Goal: Book appointment/travel/reservation

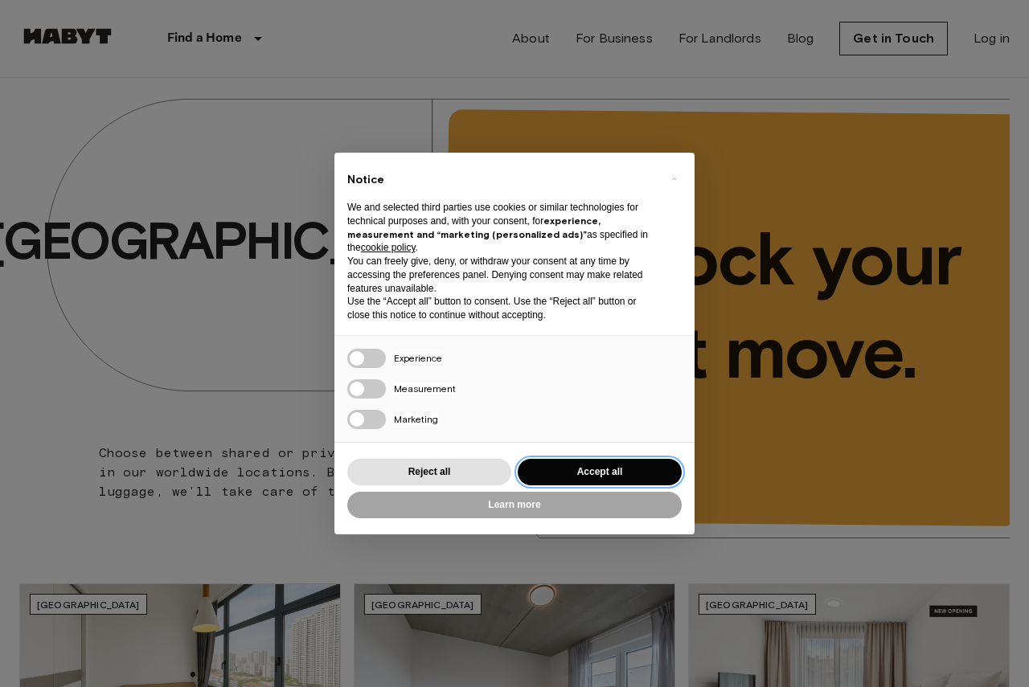
click at [640, 482] on button "Accept all" at bounding box center [600, 472] width 164 height 27
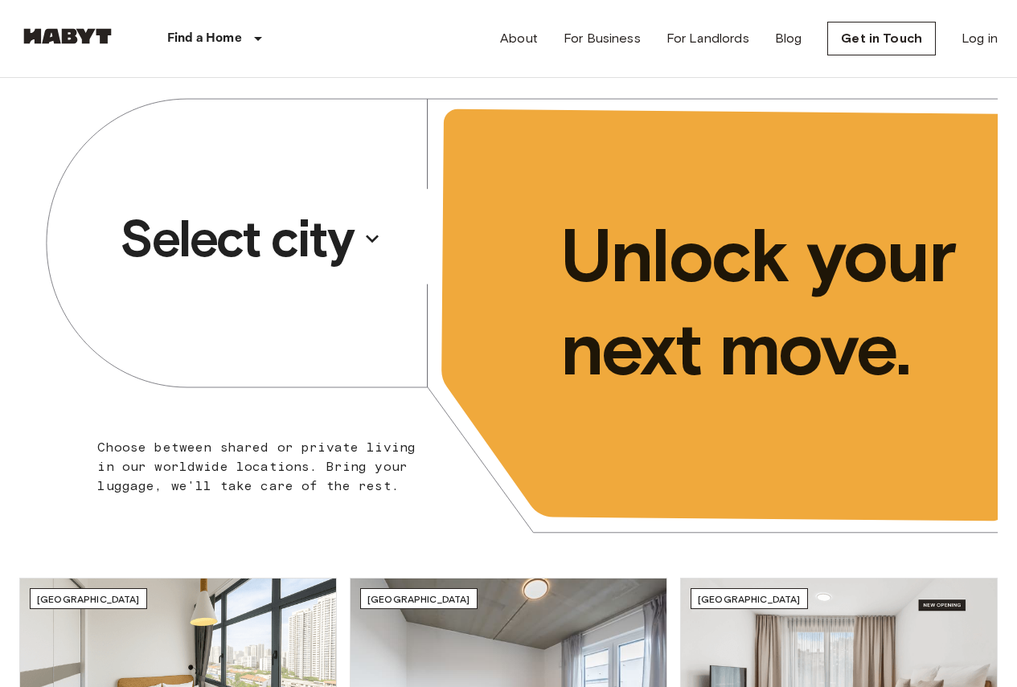
click at [309, 243] on p "Select city" at bounding box center [236, 239] width 233 height 64
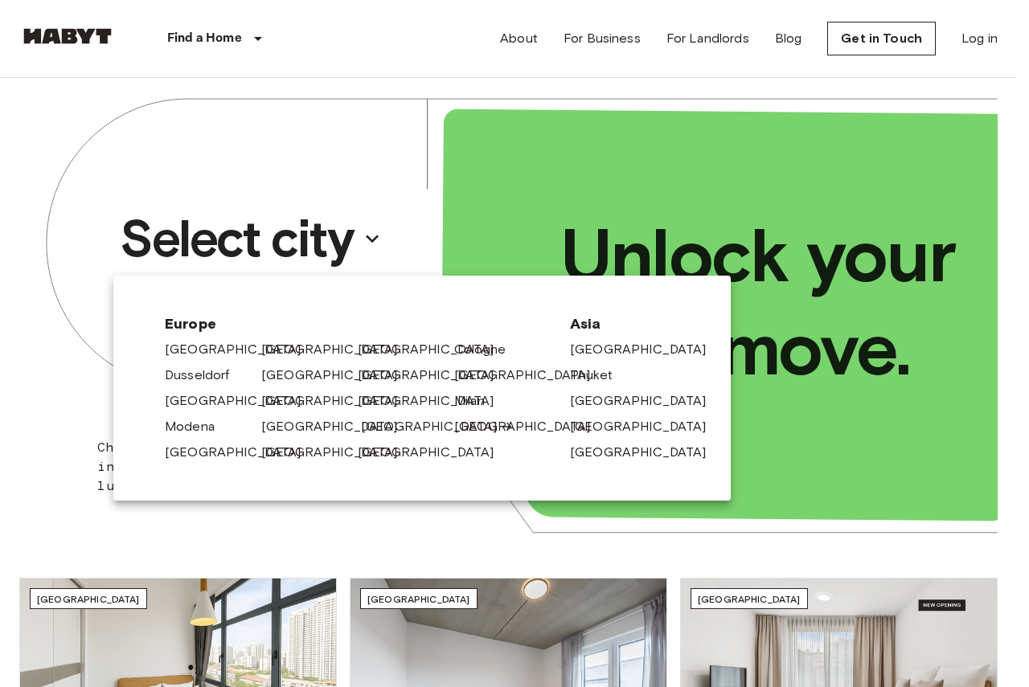
click at [374, 427] on link "[GEOGRAPHIC_DATA]" at bounding box center [437, 426] width 153 height 19
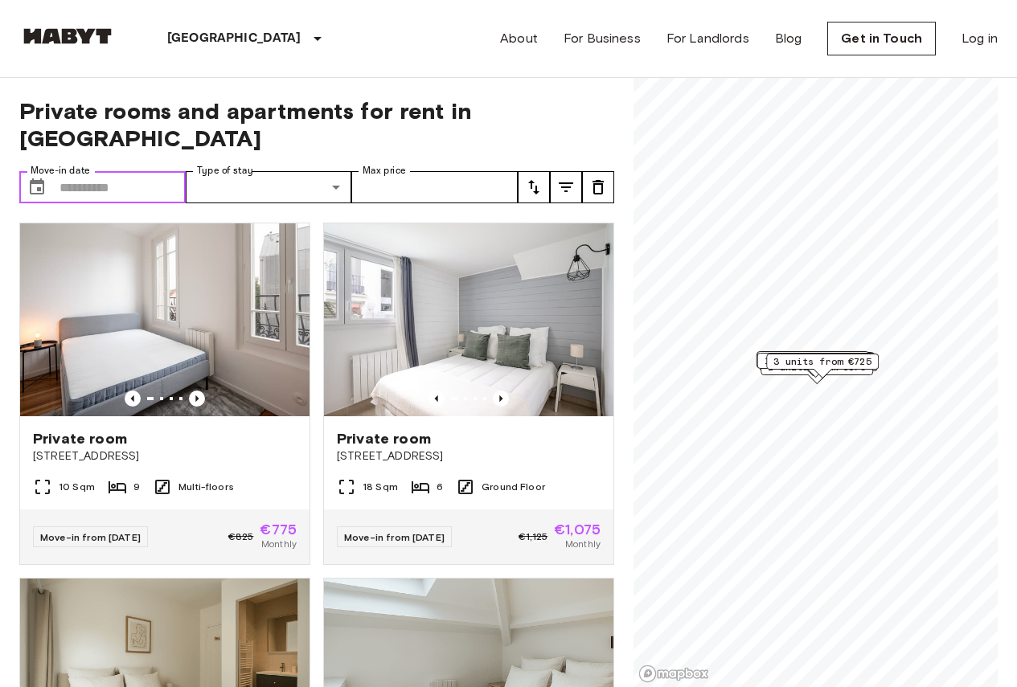
click at [152, 171] on input "Move-in date" at bounding box center [122, 187] width 126 height 32
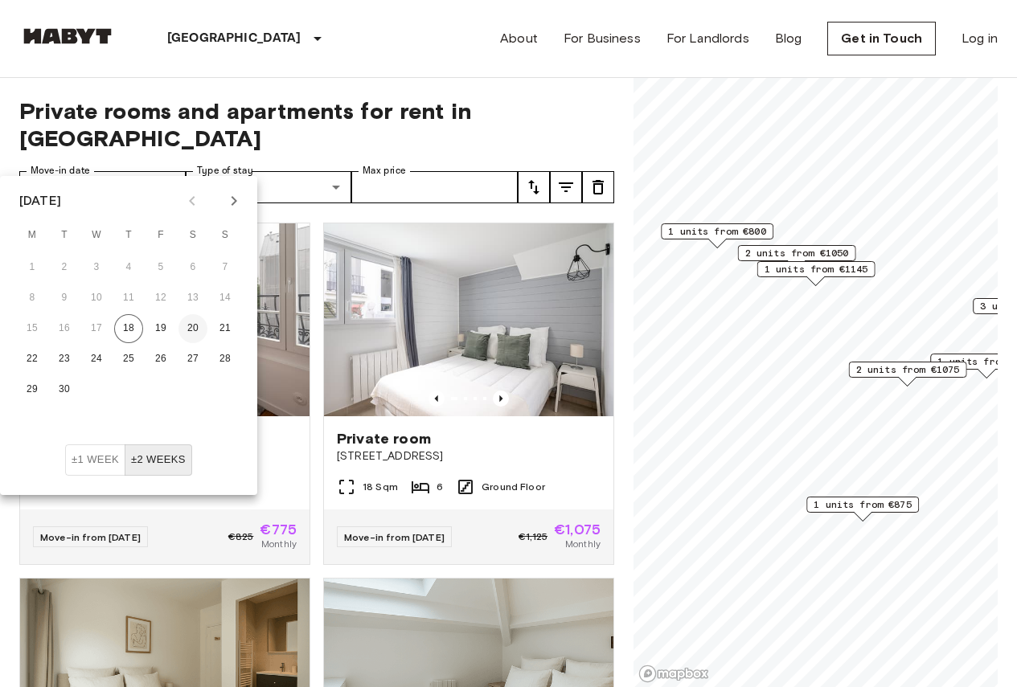
click at [190, 329] on button "20" at bounding box center [192, 328] width 29 height 29
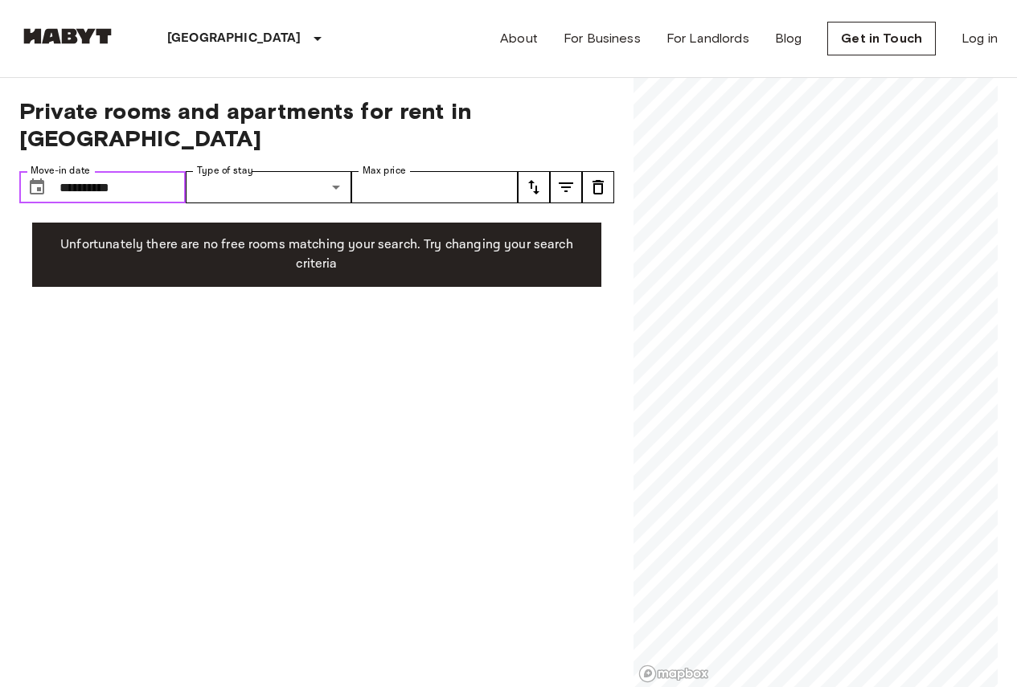
type input "**********"
